Goal: Navigation & Orientation: Find specific page/section

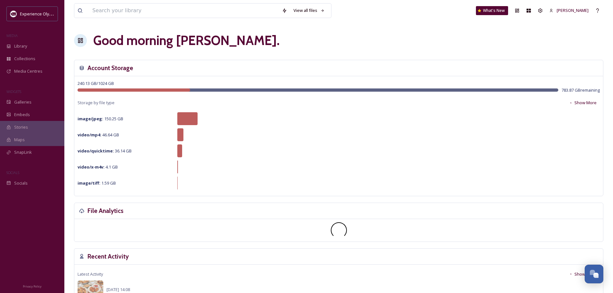
scroll to position [2880, 0]
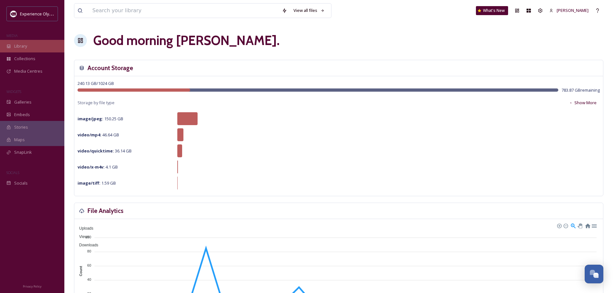
click at [16, 48] on span "Library" at bounding box center [20, 46] width 13 height 6
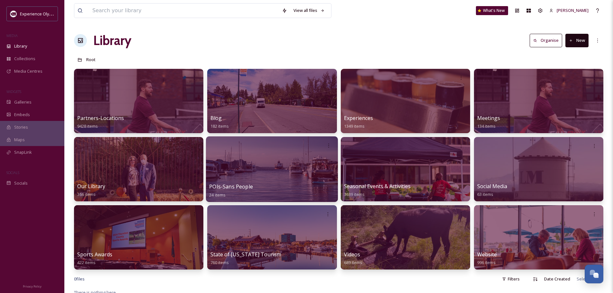
click at [249, 185] on span "POIs-Sans People" at bounding box center [231, 186] width 44 height 7
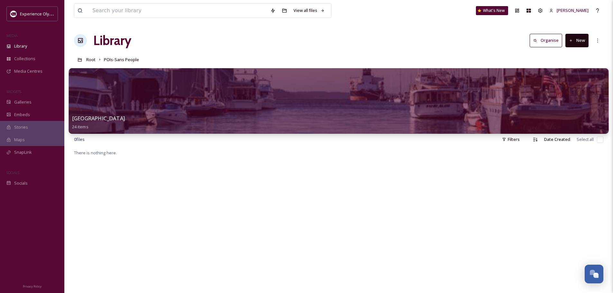
click at [109, 119] on span "[GEOGRAPHIC_DATA]" at bounding box center [98, 118] width 53 height 7
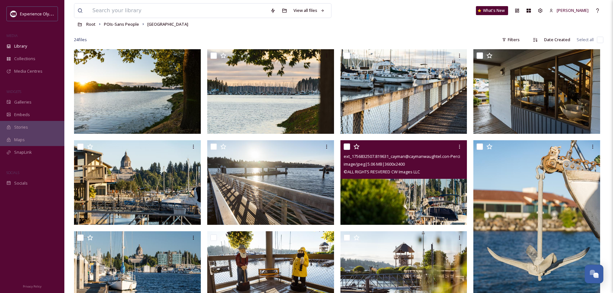
scroll to position [35, 0]
